Goal: Book appointment/travel/reservation

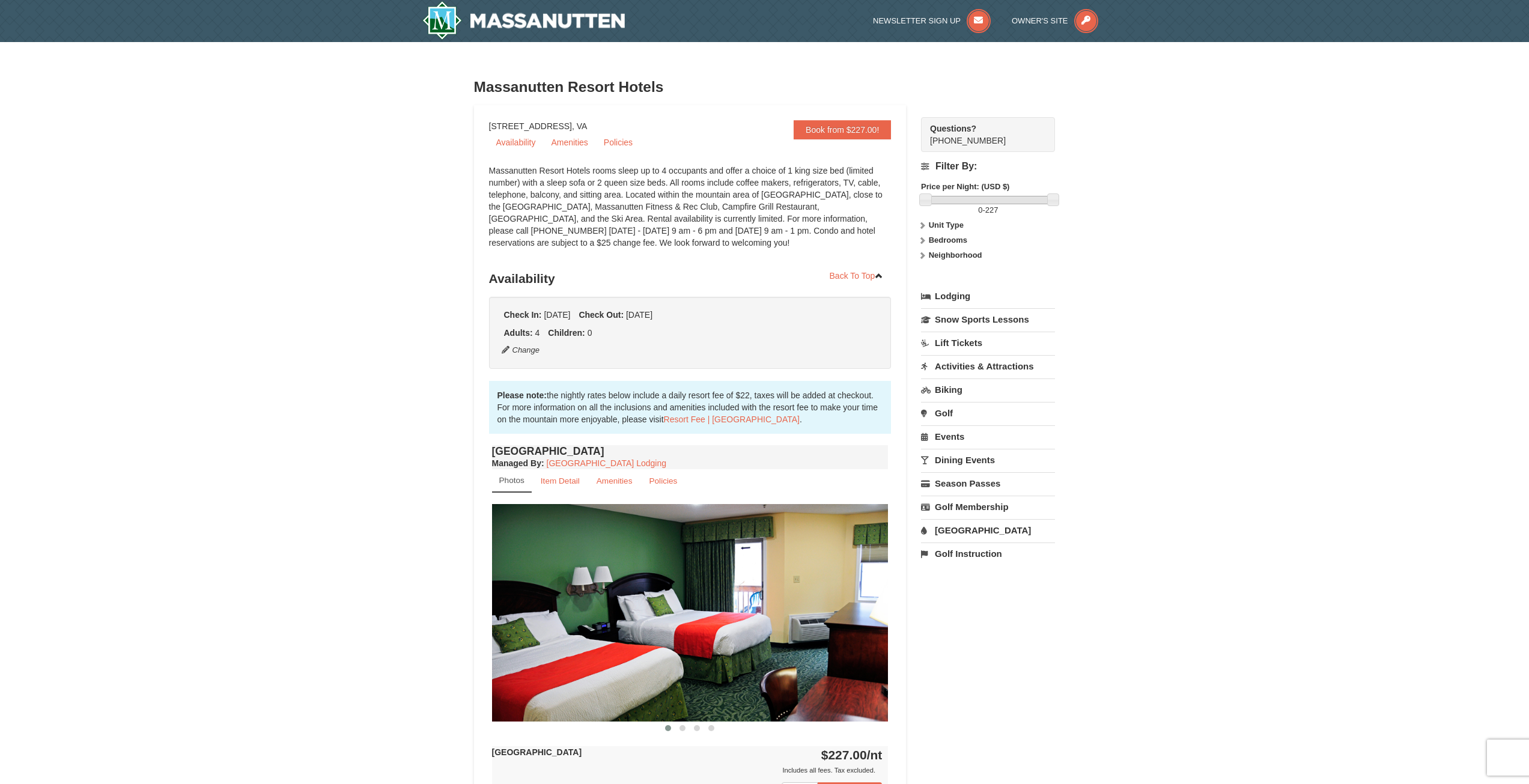
click at [973, 373] on link "Activities & Attractions" at bounding box center [988, 367] width 134 height 22
click at [946, 435] on button "Search" at bounding box center [941, 441] width 40 height 16
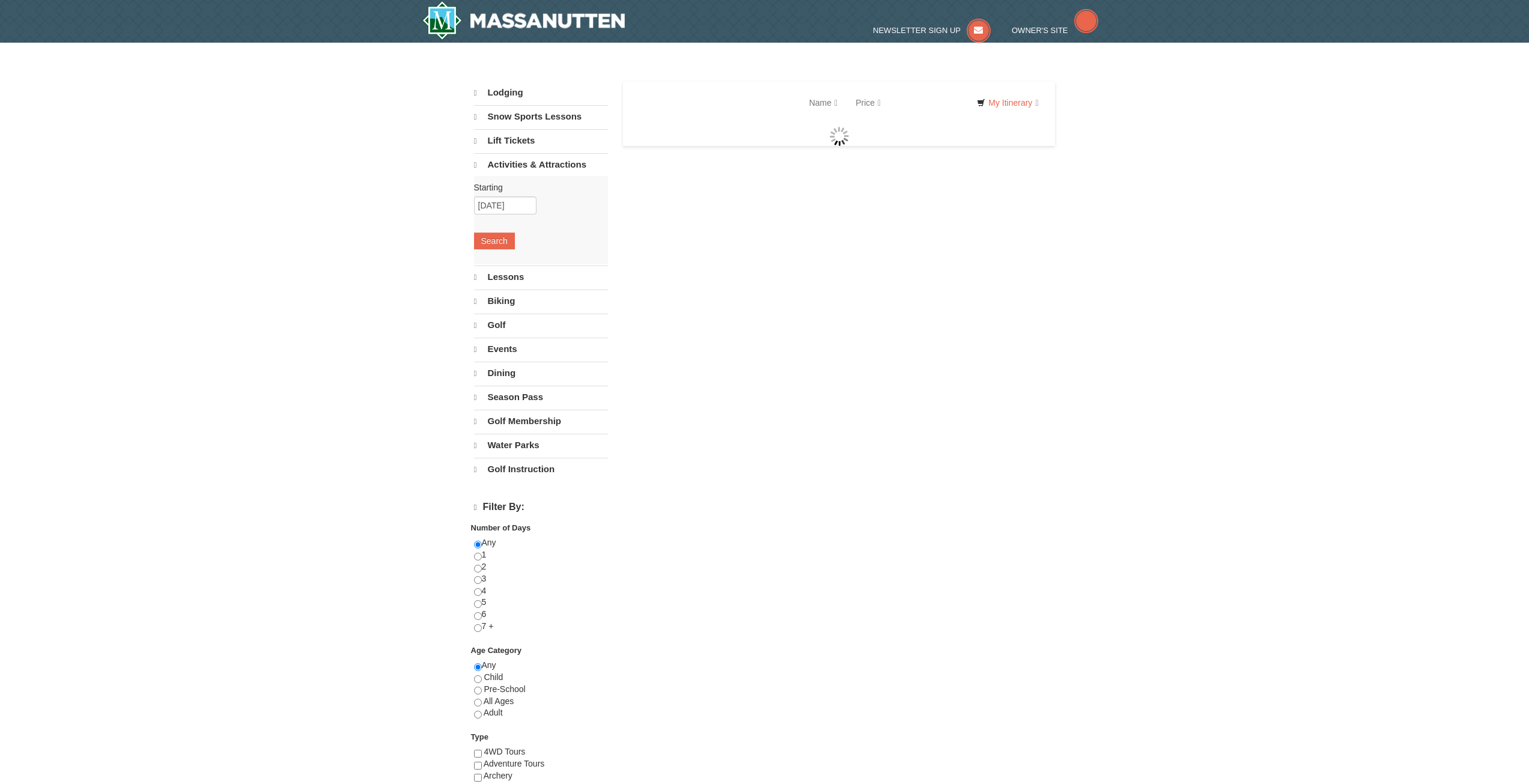
select select "10"
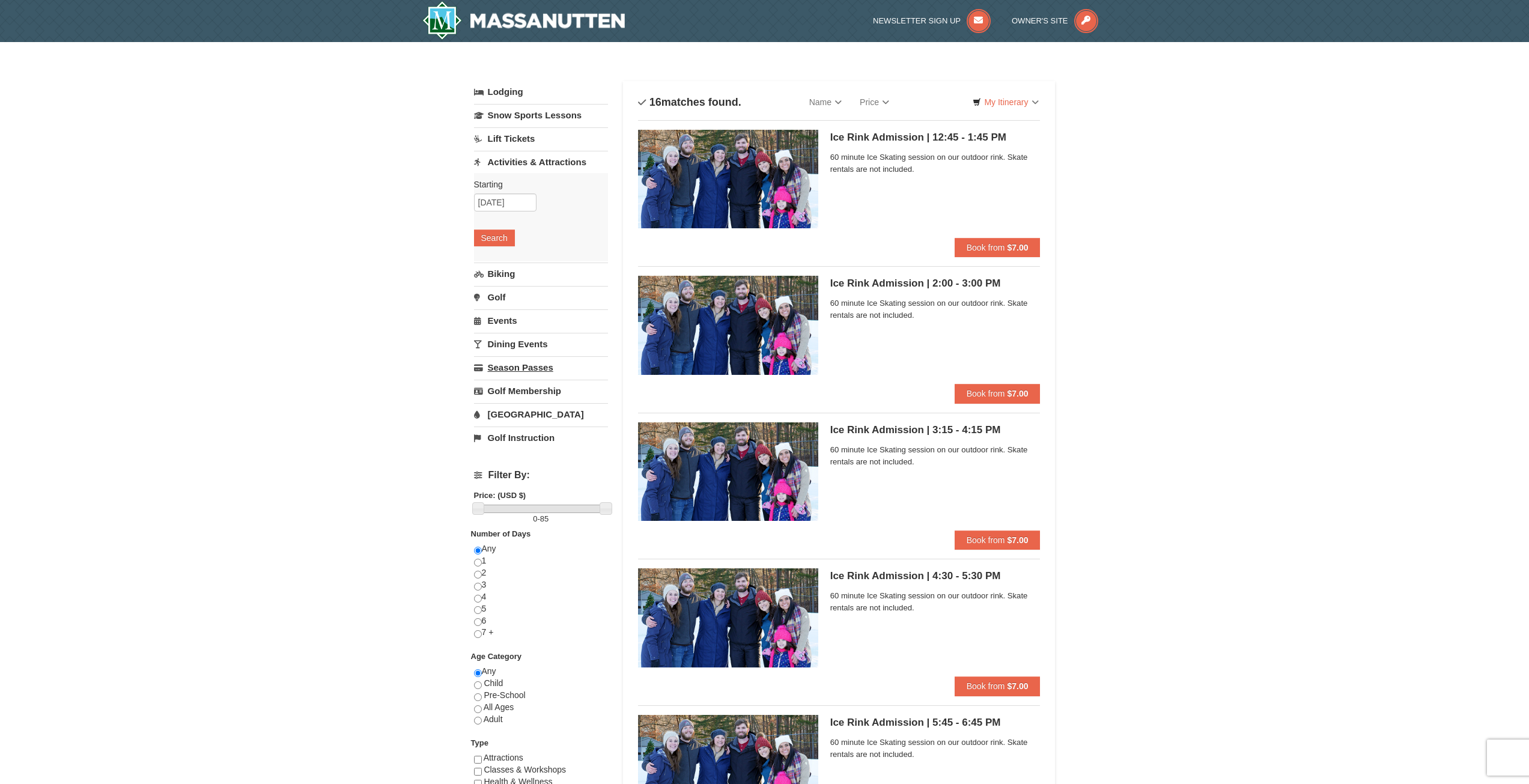
click at [529, 368] on link "Season Passes" at bounding box center [541, 367] width 134 height 22
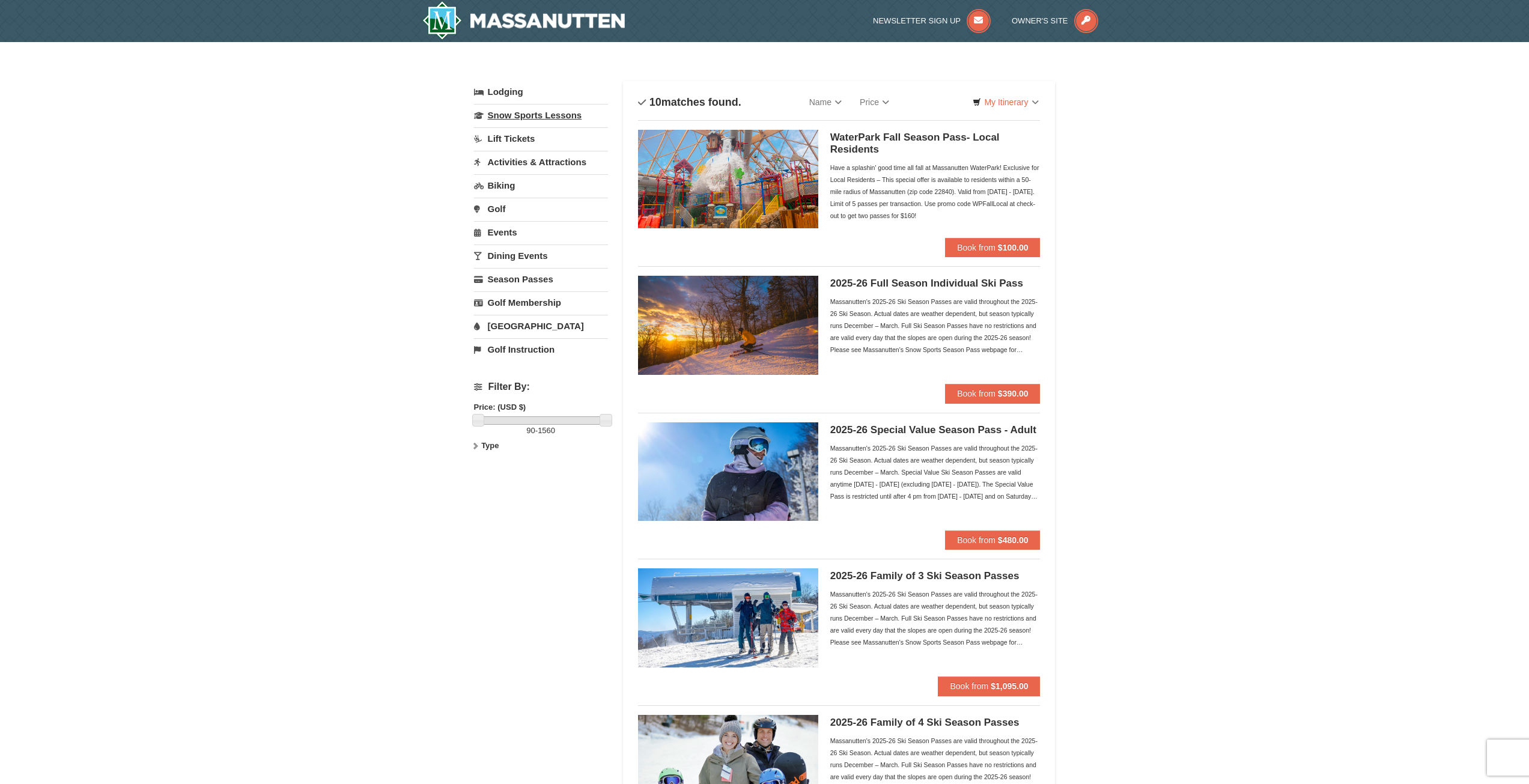
click at [553, 118] on link "Snow Sports Lessons" at bounding box center [541, 115] width 134 height 22
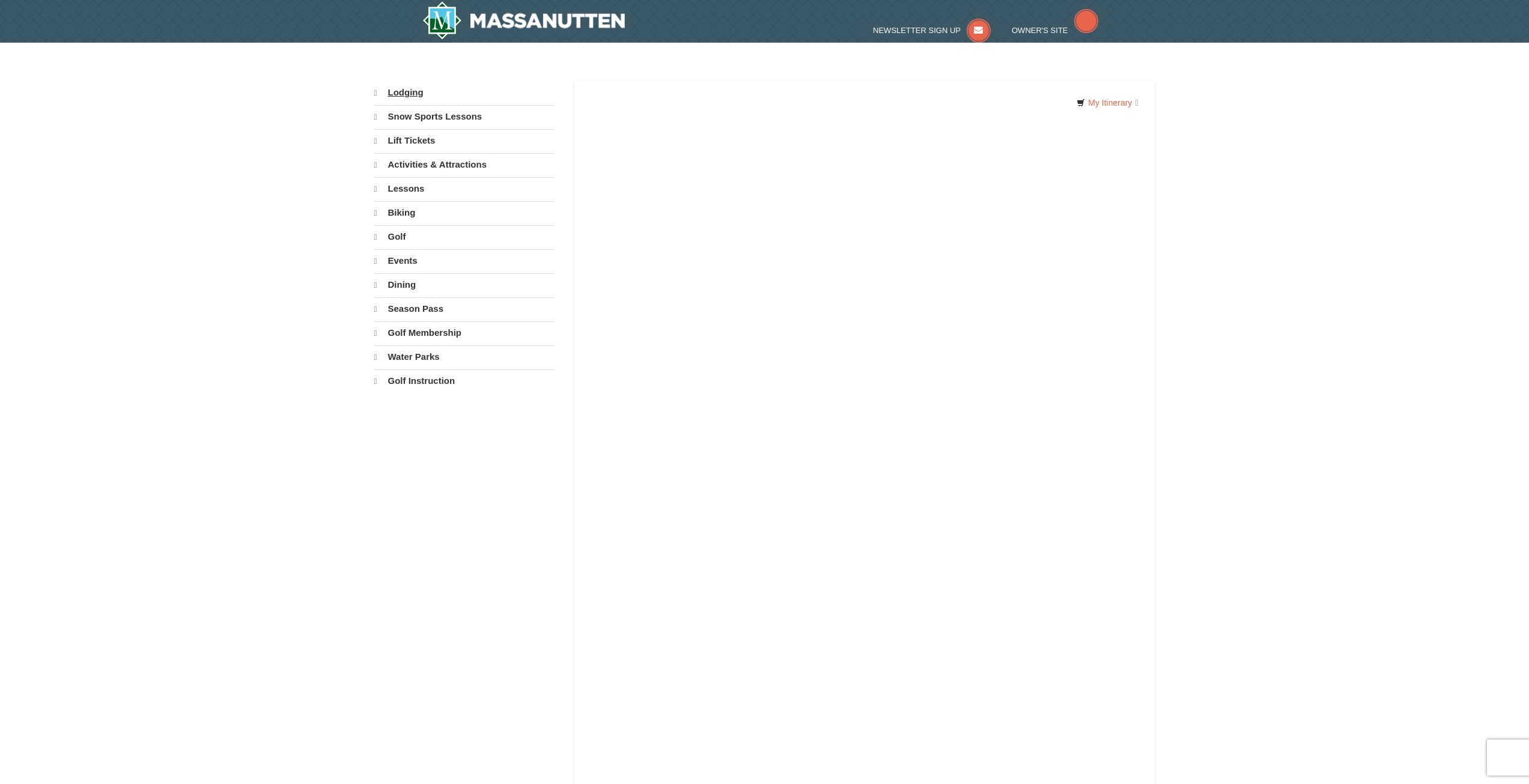
select select "10"
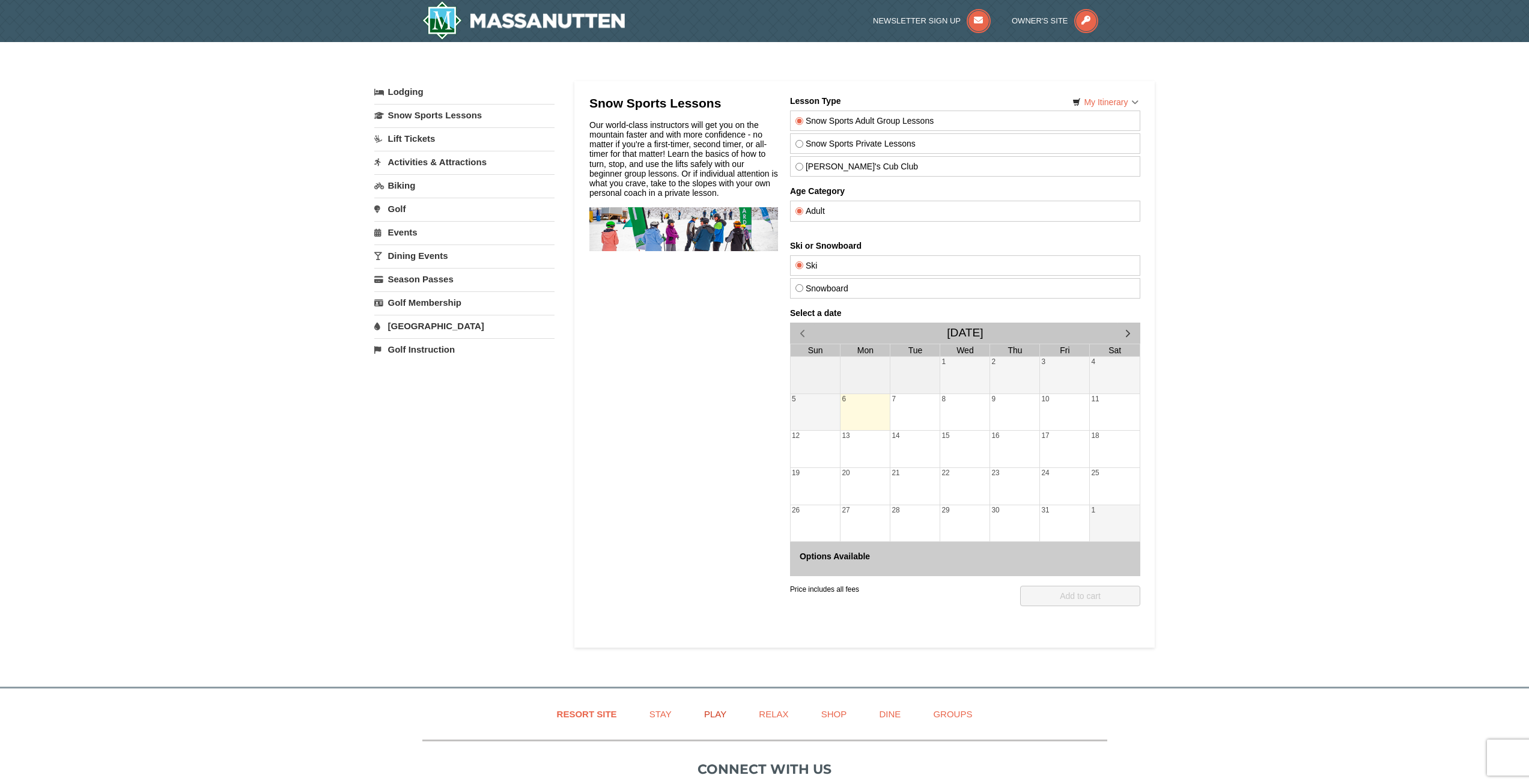
drag, startPoint x: 476, startPoint y: 585, endPoint x: 730, endPoint y: 718, distance: 286.7
click at [485, 588] on div "Lodging Arrival Please format dates MM/DD/YYYY Please format dates MM/DD/YYYY 1…" at bounding box center [765, 364] width 781 height 567
click at [715, 707] on link "Play" at bounding box center [715, 714] width 52 height 27
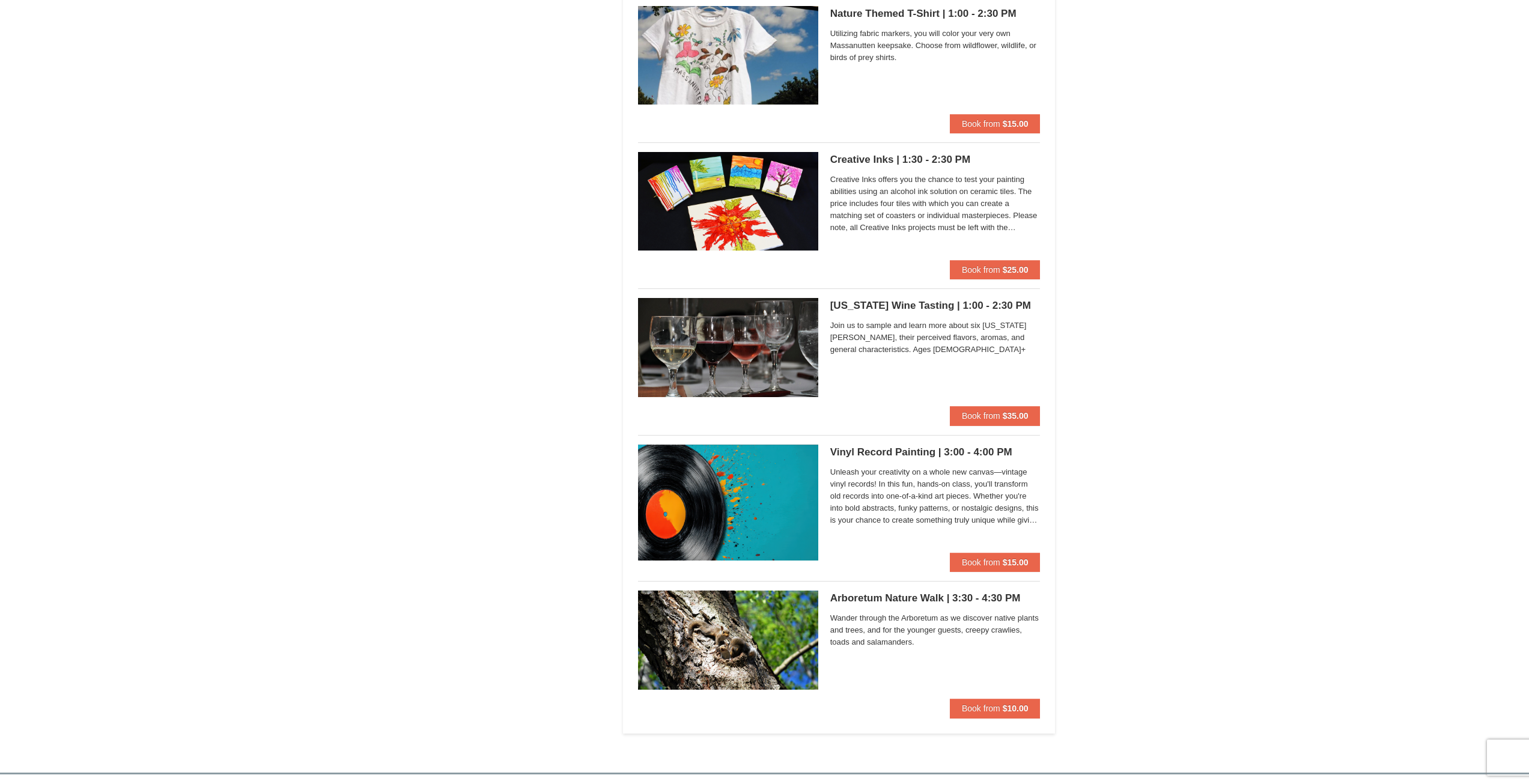
scroll to position [3003, 0]
